Goal: Transaction & Acquisition: Purchase product/service

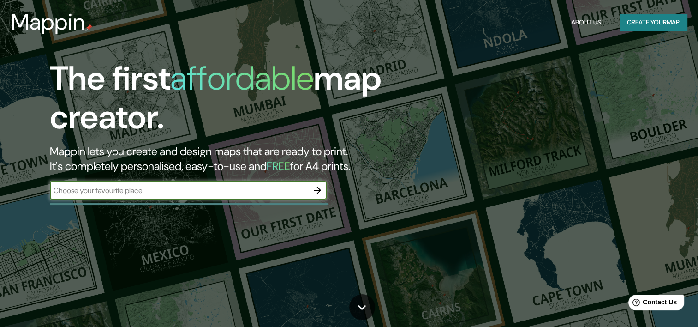
click at [274, 196] on div "​" at bounding box center [188, 190] width 277 height 18
type input "Puebla"
click at [321, 196] on button "button" at bounding box center [317, 190] width 18 height 18
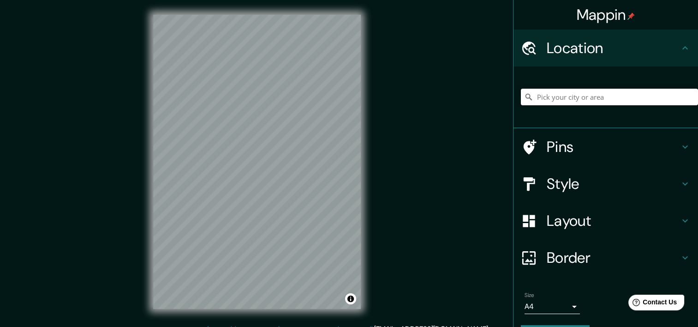
click at [577, 92] on input "Pick your city or area" at bounding box center [609, 97] width 177 height 17
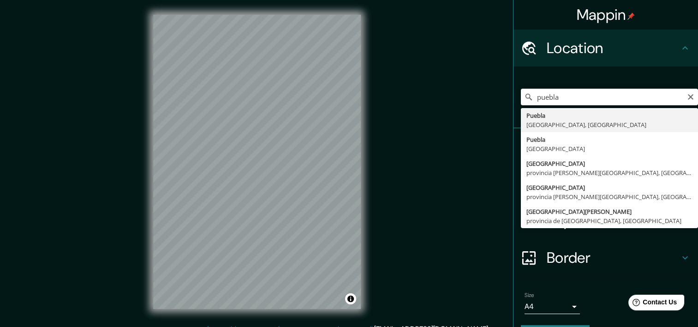
type input "[GEOGRAPHIC_DATA], [GEOGRAPHIC_DATA], [GEOGRAPHIC_DATA]"
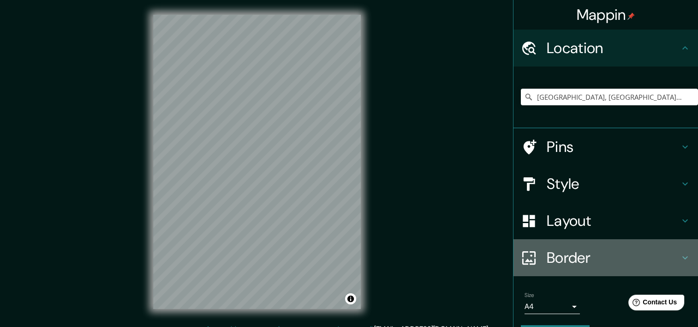
click at [690, 253] on div "Border" at bounding box center [605, 257] width 184 height 37
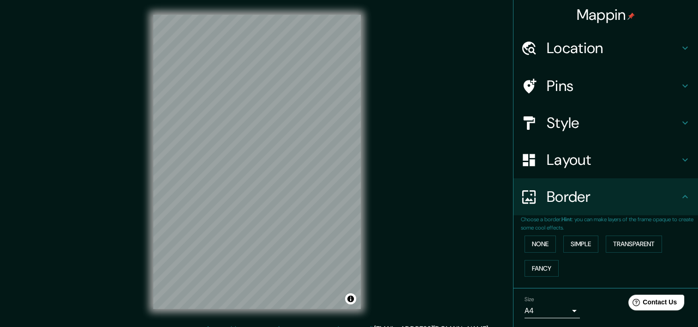
click at [645, 160] on h4 "Layout" at bounding box center [613, 159] width 133 height 18
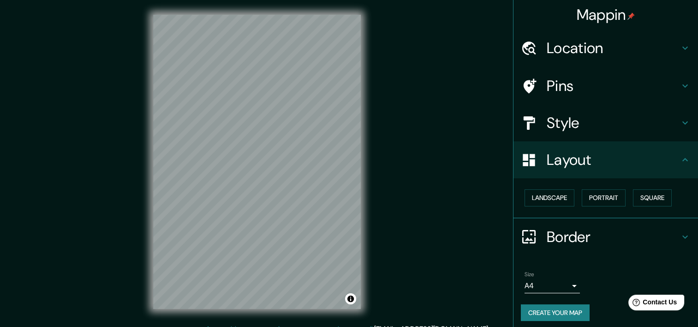
click at [652, 116] on h4 "Style" at bounding box center [613, 122] width 133 height 18
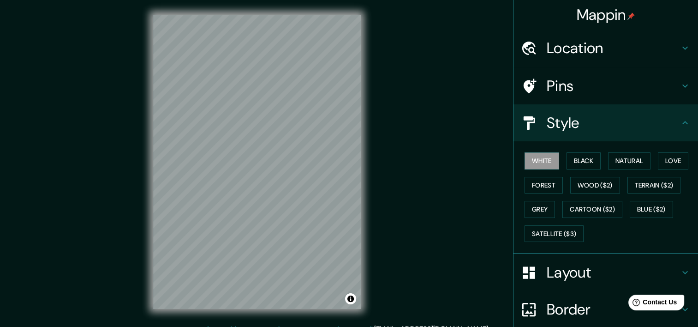
click at [623, 170] on div "White Black Natural Love Forest Wood ($2) Terrain ($2) Grey Cartoon ($2) Blue (…" at bounding box center [609, 197] width 177 height 97
click at [622, 161] on button "Natural" at bounding box center [629, 160] width 42 height 17
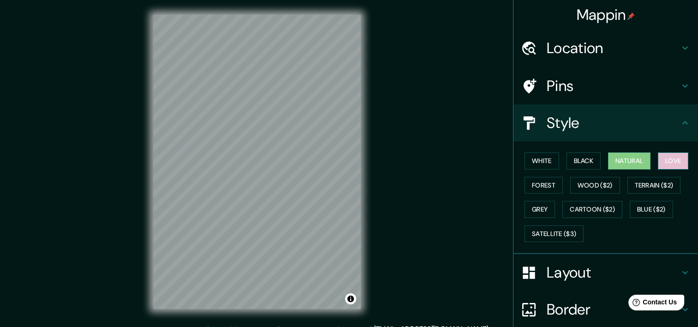
click at [675, 159] on button "Love" at bounding box center [673, 160] width 30 height 17
click at [547, 183] on button "Forest" at bounding box center [543, 185] width 38 height 17
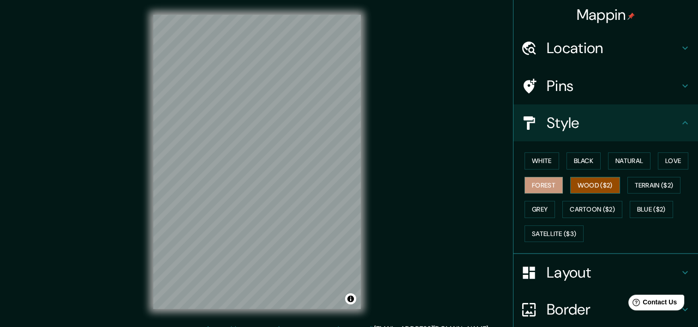
click at [581, 181] on button "Wood ($2)" at bounding box center [595, 185] width 50 height 17
click at [590, 207] on button "Cartoon ($2)" at bounding box center [592, 209] width 60 height 17
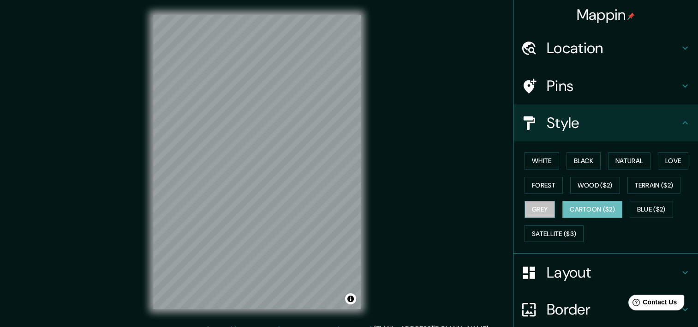
click at [539, 208] on button "Grey" at bounding box center [539, 209] width 30 height 17
click at [538, 187] on button "Forest" at bounding box center [543, 185] width 38 height 17
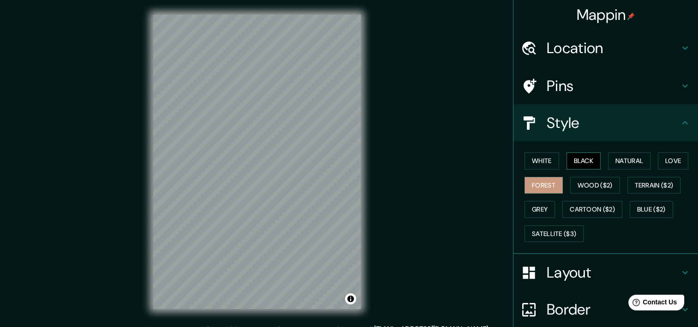
click at [571, 161] on button "Black" at bounding box center [583, 160] width 35 height 17
click at [613, 156] on button "Natural" at bounding box center [629, 160] width 42 height 17
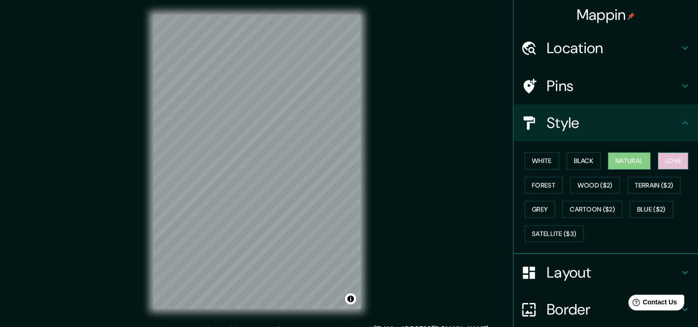
click at [660, 159] on button "Love" at bounding box center [673, 160] width 30 height 17
click at [649, 189] on button "Terrain ($2)" at bounding box center [654, 185] width 54 height 17
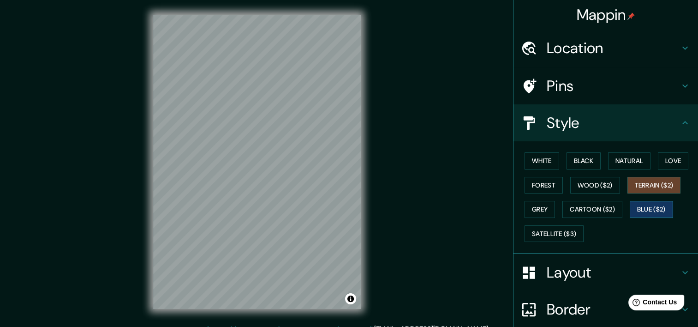
click at [647, 212] on button "Blue ($2)" at bounding box center [651, 209] width 43 height 17
click at [541, 175] on div "White Black Natural Love Forest Wood ($2) Terrain ($2) Grey Cartoon ($2) Blue (…" at bounding box center [609, 197] width 177 height 97
click at [542, 181] on button "Forest" at bounding box center [543, 185] width 38 height 17
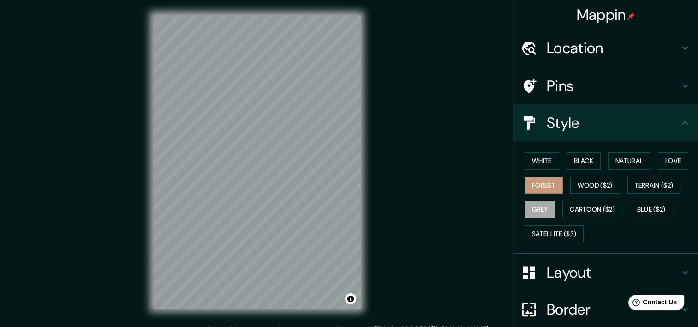
click at [540, 205] on button "Grey" at bounding box center [539, 209] width 30 height 17
click at [542, 218] on div "White Black Natural Love Forest Wood ($2) Terrain ($2) Grey Cartoon ($2) Blue (…" at bounding box center [609, 197] width 177 height 97
click at [544, 229] on button "Satellite ($3)" at bounding box center [553, 233] width 59 height 17
click at [533, 193] on div "White Black Natural Love Forest Wood ($2) Terrain ($2) Grey Cartoon ($2) Blue (…" at bounding box center [609, 197] width 177 height 97
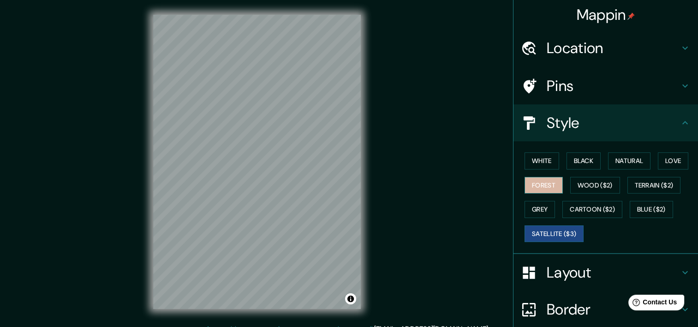
click at [533, 190] on button "Forest" at bounding box center [543, 185] width 38 height 17
click at [627, 97] on div "Pins" at bounding box center [605, 85] width 184 height 37
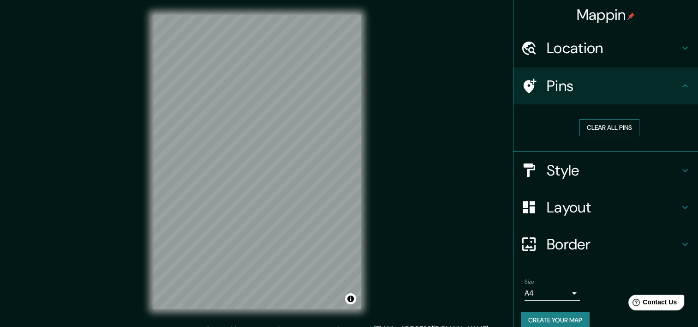
click at [613, 128] on button "Clear all pins" at bounding box center [609, 127] width 60 height 17
click at [594, 52] on h4 "Location" at bounding box center [613, 48] width 133 height 18
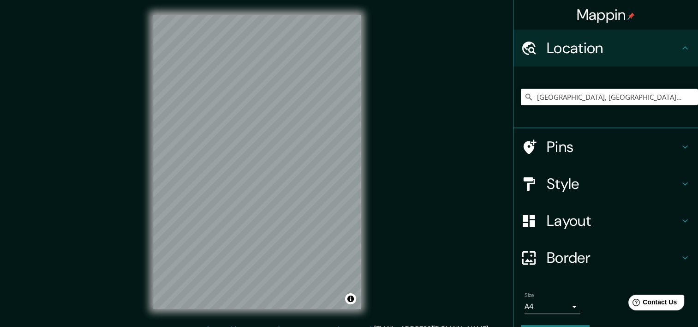
click at [584, 143] on h4 "Pins" at bounding box center [613, 146] width 133 height 18
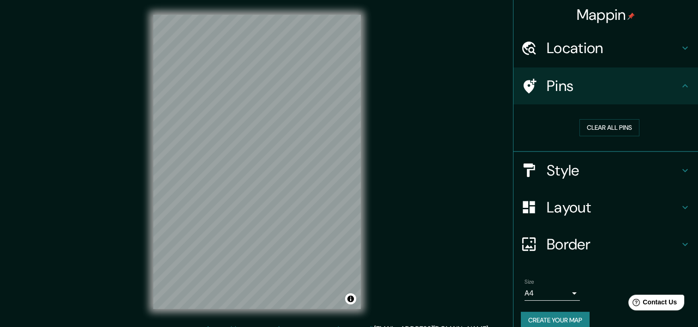
click at [146, 155] on div "© Mapbox © OpenStreetMap Improve this map" at bounding box center [256, 161] width 237 height 323
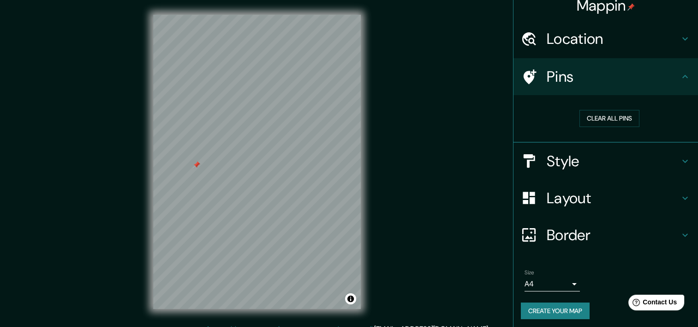
scroll to position [12, 0]
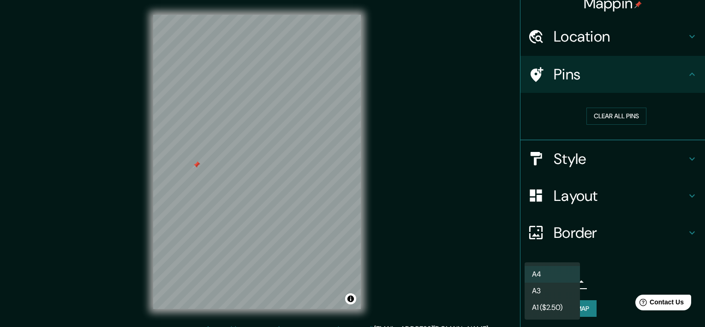
click at [558, 280] on body "Mappin Location [GEOGRAPHIC_DATA], [GEOGRAPHIC_DATA], [GEOGRAPHIC_DATA] Pins Cl…" at bounding box center [352, 163] width 705 height 327
click at [630, 262] on div at bounding box center [352, 163] width 705 height 327
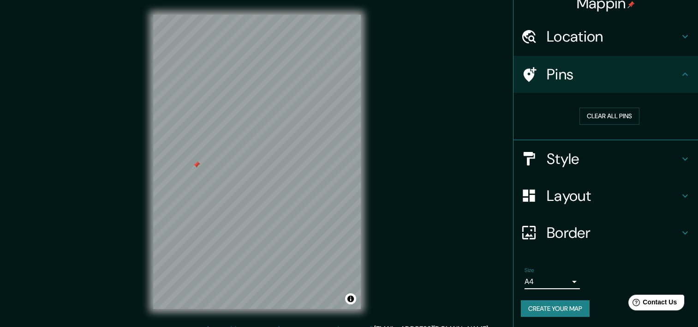
click at [682, 40] on icon at bounding box center [684, 36] width 11 height 11
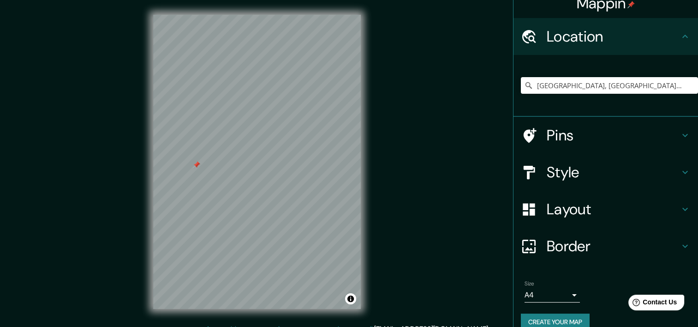
click at [652, 157] on div "Style" at bounding box center [605, 172] width 184 height 37
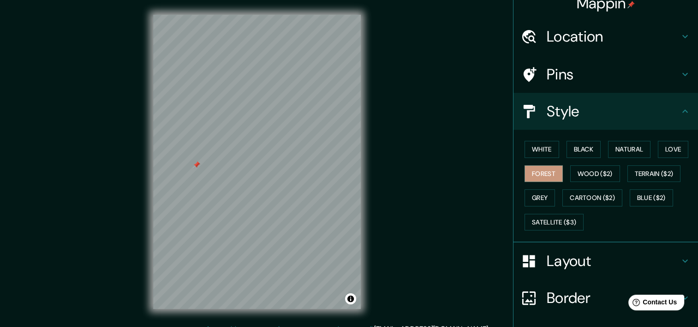
click at [673, 94] on div "Style" at bounding box center [605, 111] width 184 height 37
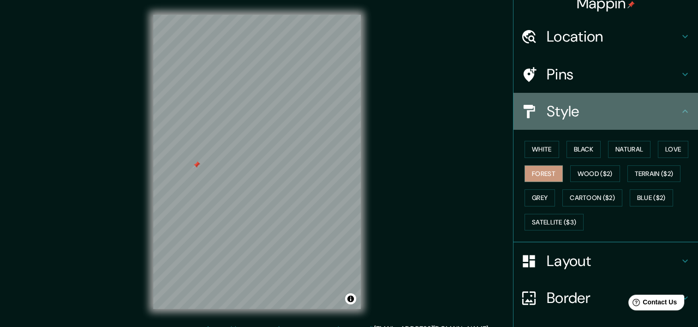
click at [672, 109] on h4 "Style" at bounding box center [613, 111] width 133 height 18
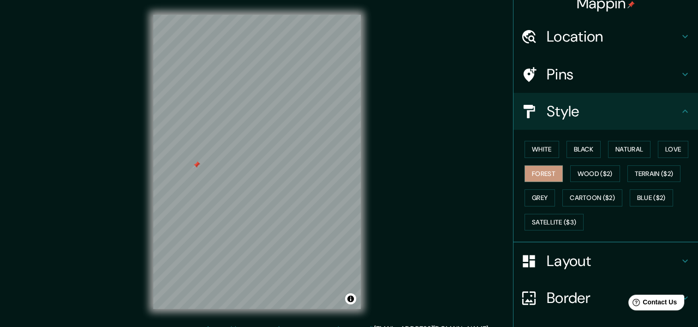
click at [624, 262] on h4 "Layout" at bounding box center [613, 260] width 133 height 18
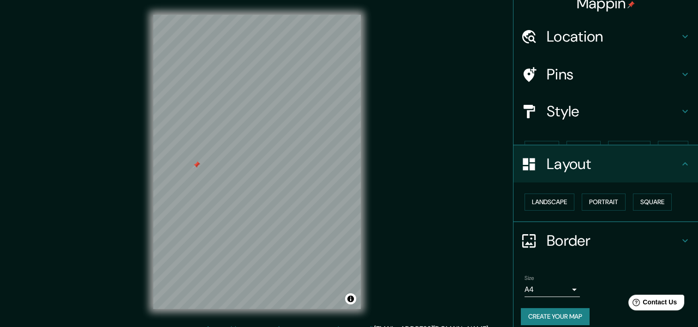
scroll to position [4, 0]
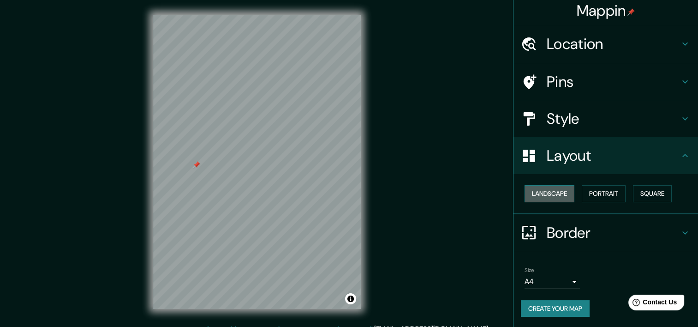
click at [548, 192] on button "Landscape" at bounding box center [549, 193] width 50 height 17
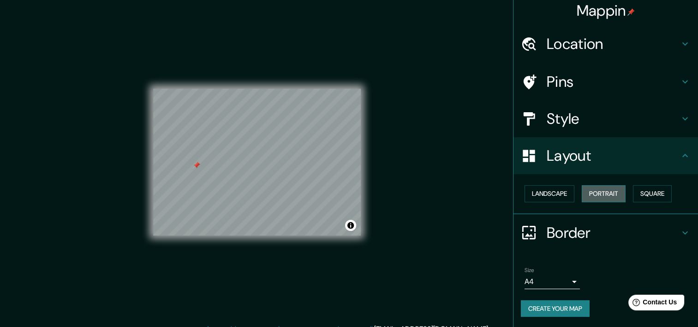
click at [585, 188] on button "Portrait" at bounding box center [604, 193] width 44 height 17
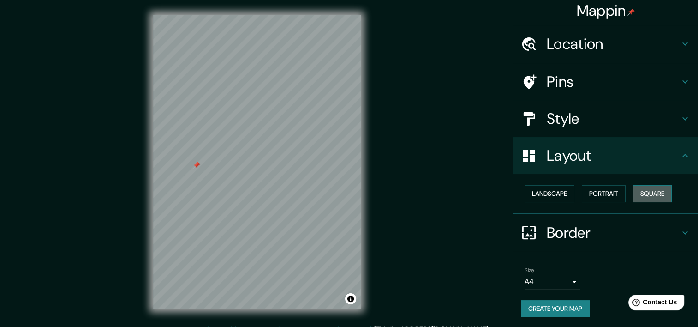
click at [643, 199] on button "Square" at bounding box center [652, 193] width 39 height 17
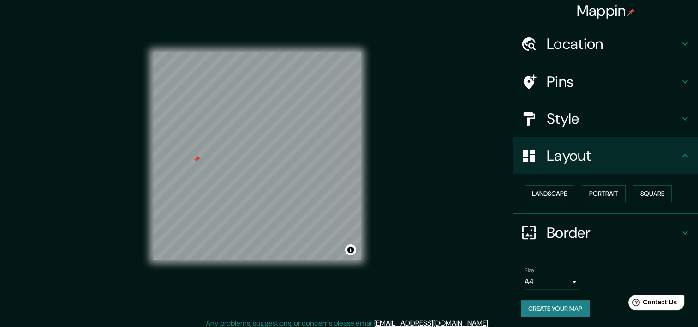
scroll to position [12, 0]
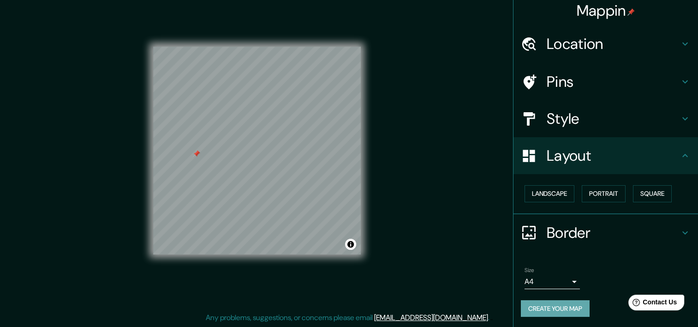
click at [555, 306] on button "Create your map" at bounding box center [555, 308] width 69 height 17
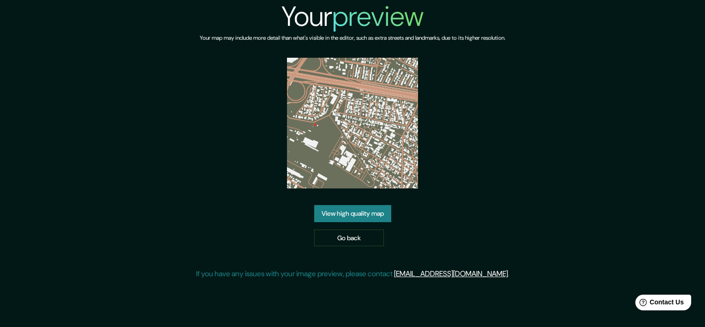
click at [341, 213] on link "View high quality map" at bounding box center [352, 213] width 77 height 17
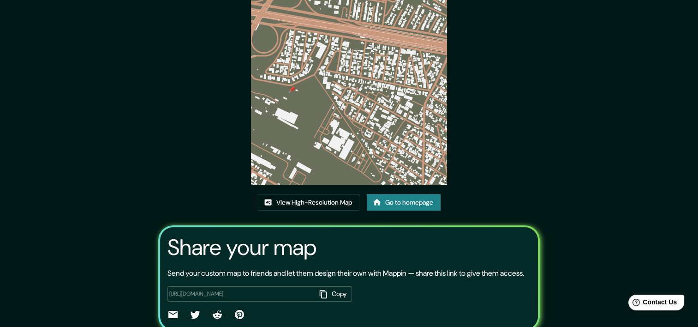
scroll to position [100, 0]
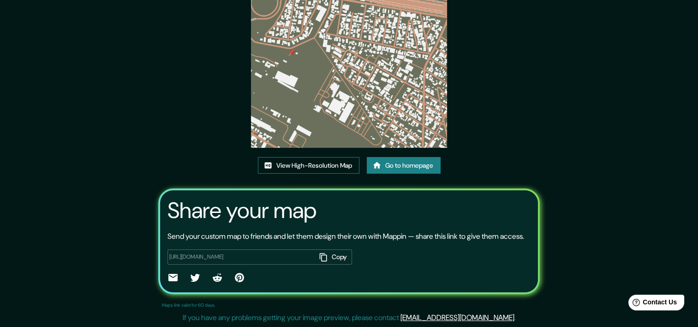
click at [325, 160] on link "View High-Resolution Map" at bounding box center [308, 165] width 101 height 17
